Goal: Transaction & Acquisition: Purchase product/service

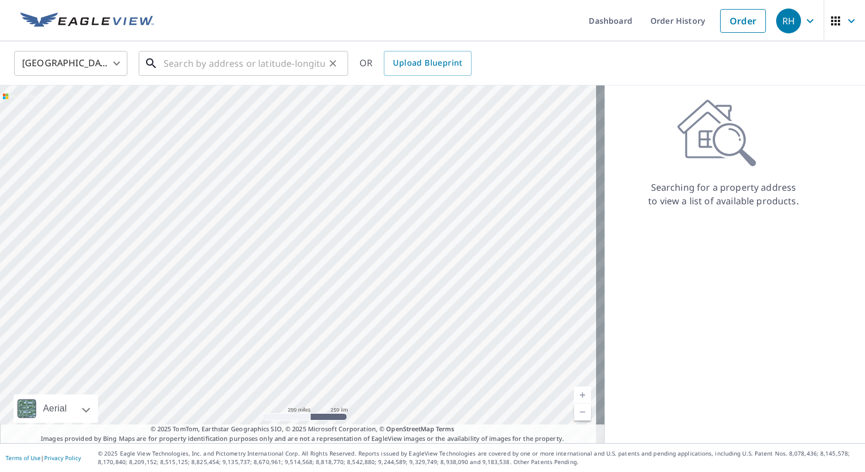
click at [275, 57] on input "text" at bounding box center [244, 64] width 161 height 32
click at [255, 63] on input "1262" at bounding box center [244, 64] width 161 height 32
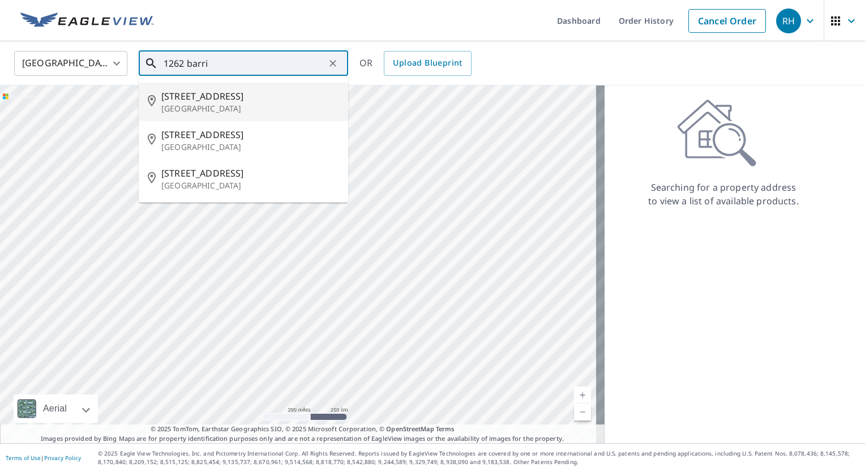
click at [232, 102] on span "[STREET_ADDRESS]" at bounding box center [250, 96] width 178 height 14
type input "[STREET_ADDRESS]"
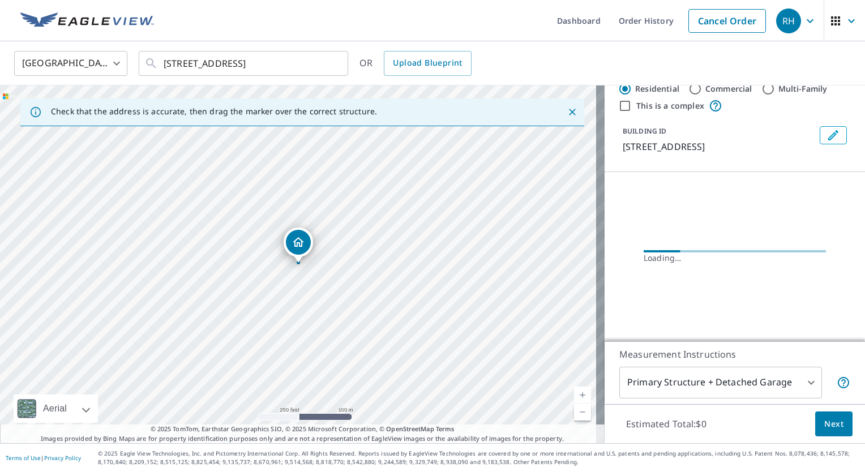
scroll to position [7, 0]
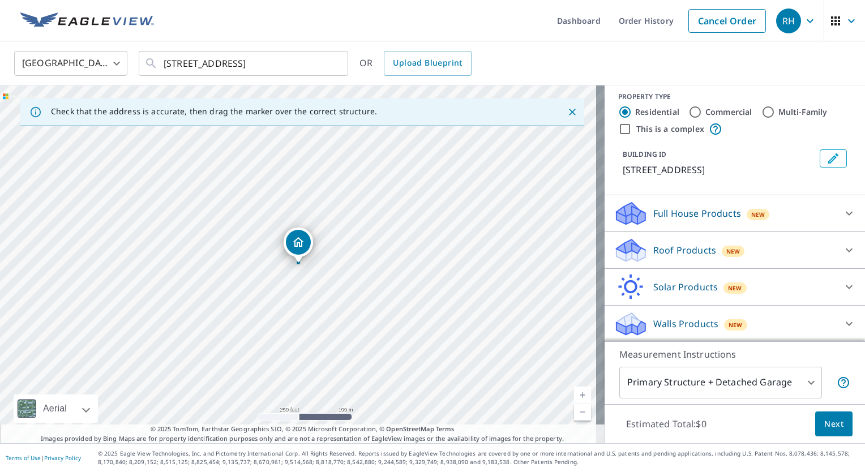
click at [722, 253] on div "New" at bounding box center [733, 251] width 23 height 11
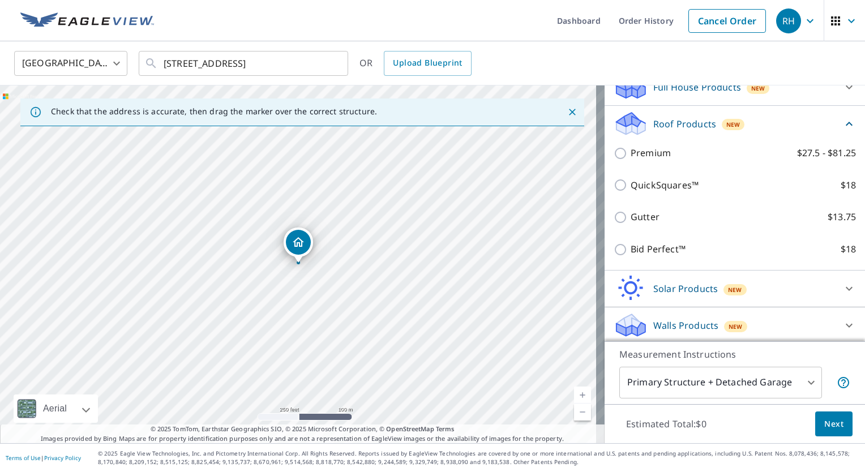
scroll to position [135, 0]
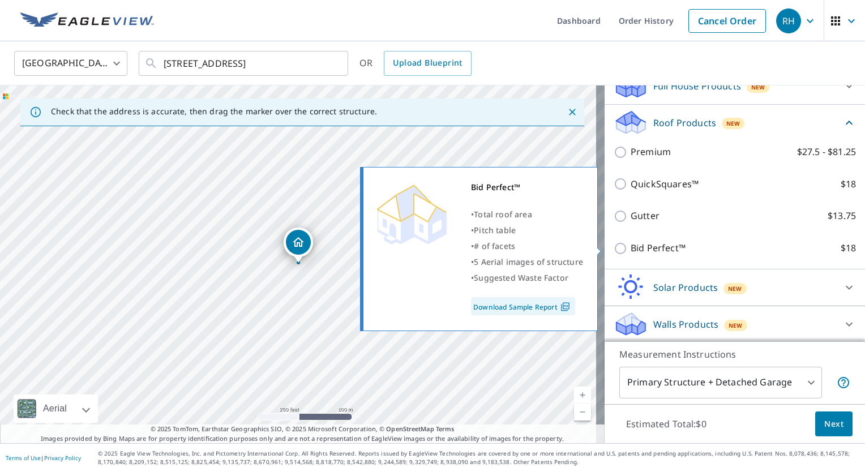
click at [638, 250] on p "Bid Perfect™" at bounding box center [658, 248] width 55 height 14
click at [631, 250] on input "Bid Perfect™ $18" at bounding box center [622, 249] width 17 height 14
checkbox input "true"
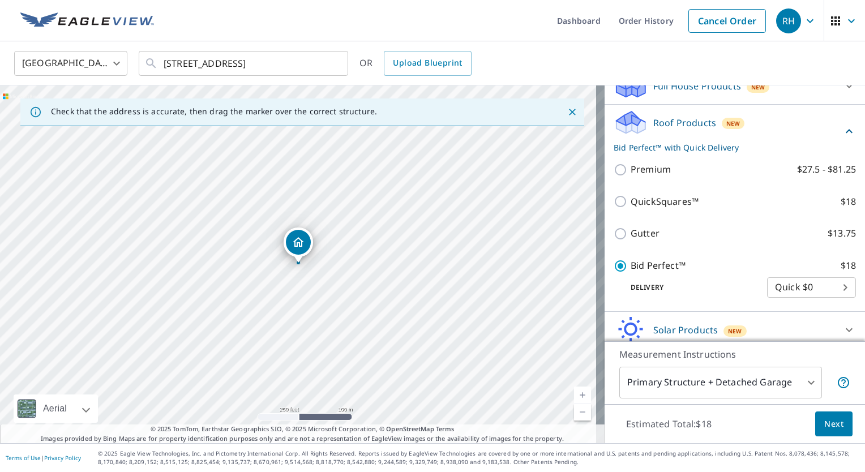
scroll to position [177, 0]
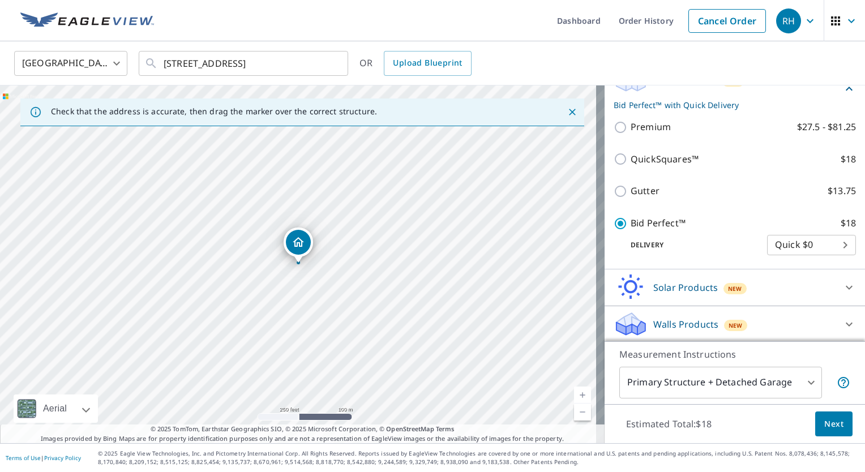
click at [824, 420] on span "Next" at bounding box center [833, 424] width 19 height 14
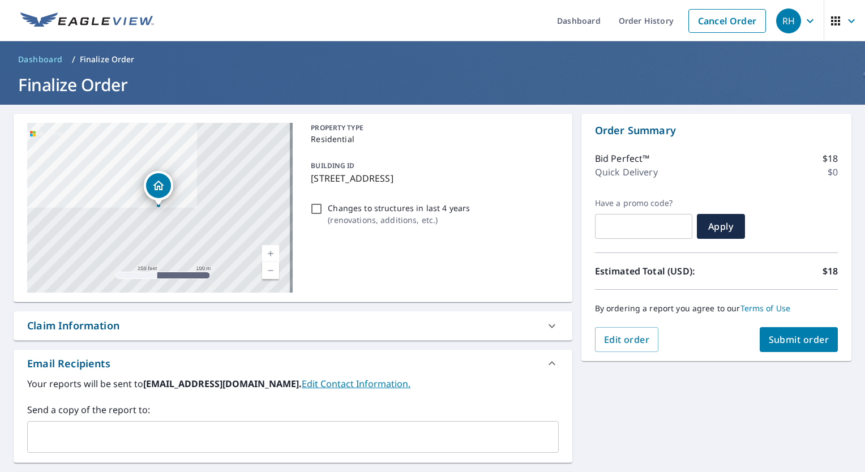
click at [777, 348] on button "Submit order" at bounding box center [799, 339] width 79 height 25
